Goal: Check status: Check status

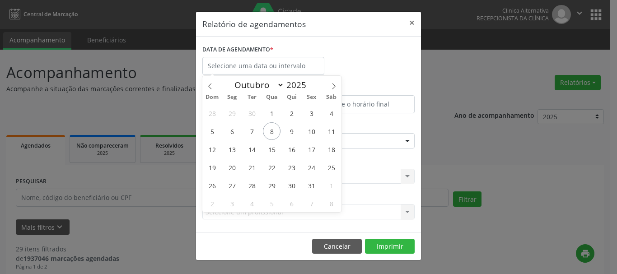
select select "9"
click at [309, 131] on span "10" at bounding box center [312, 131] width 18 height 18
type input "[DATE]"
click at [309, 131] on span "10" at bounding box center [312, 131] width 18 height 18
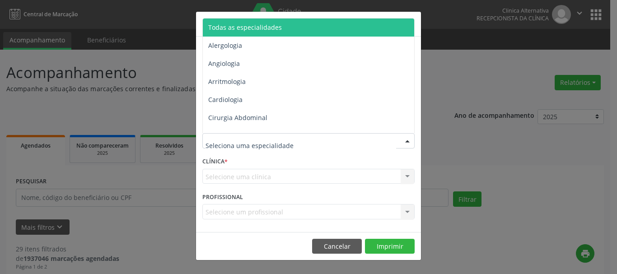
click at [284, 135] on div at bounding box center [308, 140] width 212 height 15
click at [246, 24] on span "Todas as especialidades" at bounding box center [245, 27] width 74 height 9
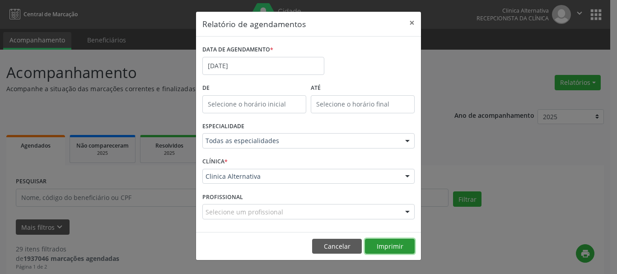
click at [388, 245] on button "Imprimir" at bounding box center [390, 246] width 50 height 15
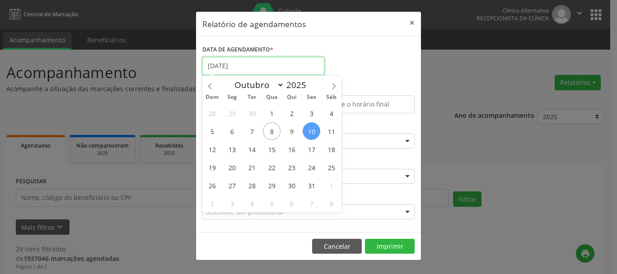
click at [258, 68] on input "[DATE]" at bounding box center [263, 66] width 122 height 18
click at [270, 132] on span "8" at bounding box center [272, 131] width 18 height 18
type input "08/10/2025"
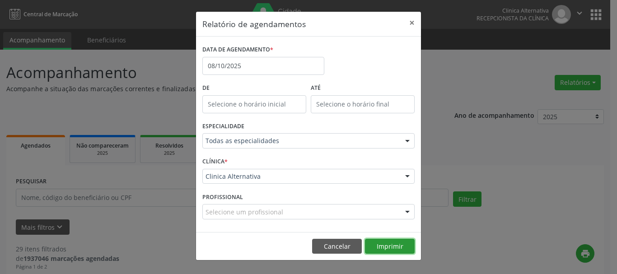
click at [377, 246] on button "Imprimir" at bounding box center [390, 246] width 50 height 15
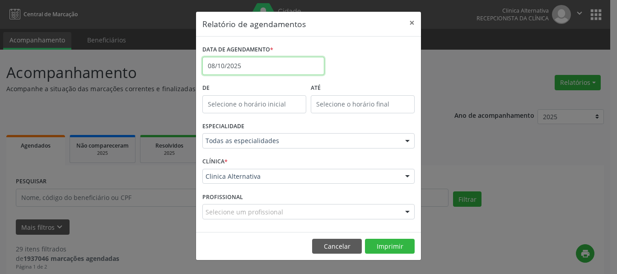
click at [248, 61] on input "08/10/2025" at bounding box center [263, 66] width 122 height 18
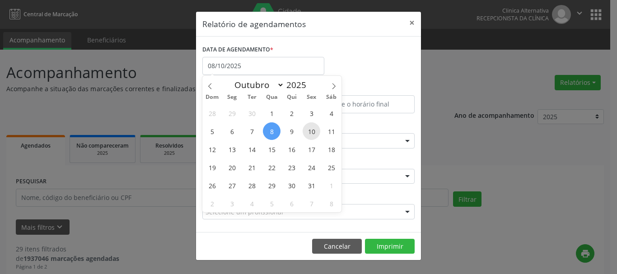
click at [313, 130] on span "10" at bounding box center [312, 131] width 18 height 18
type input "[DATE]"
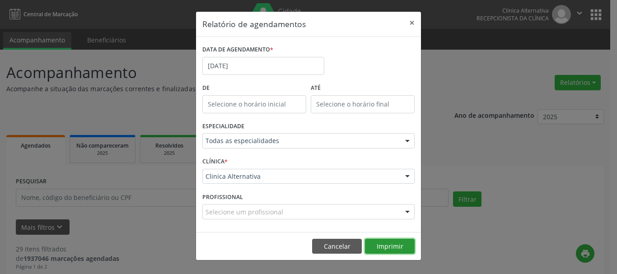
click at [399, 250] on button "Imprimir" at bounding box center [390, 246] width 50 height 15
